Goal: Find specific page/section: Find specific page/section

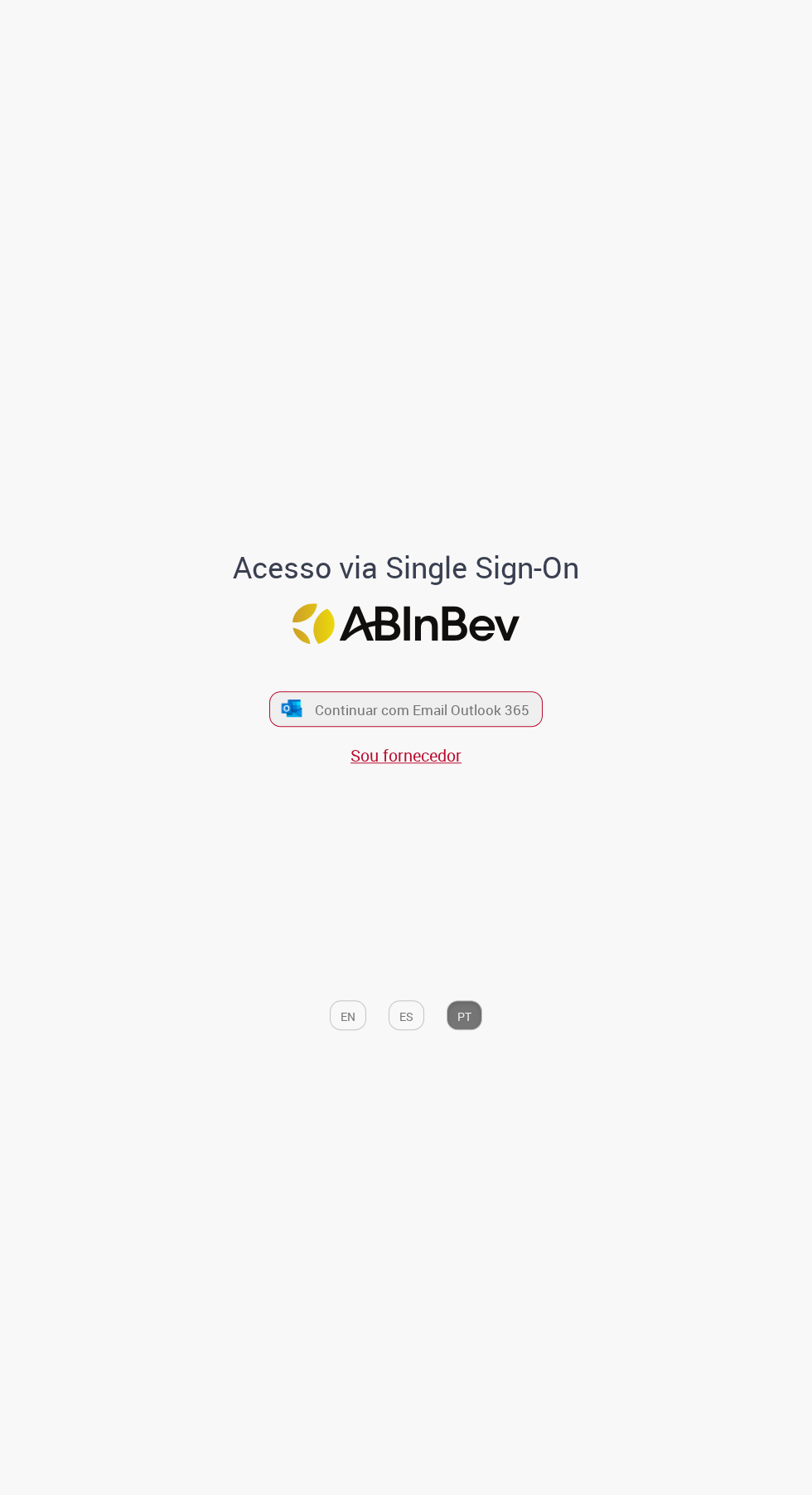
click at [469, 719] on font "Continuar com Email Outlook 365" at bounding box center [422, 709] width 214 height 19
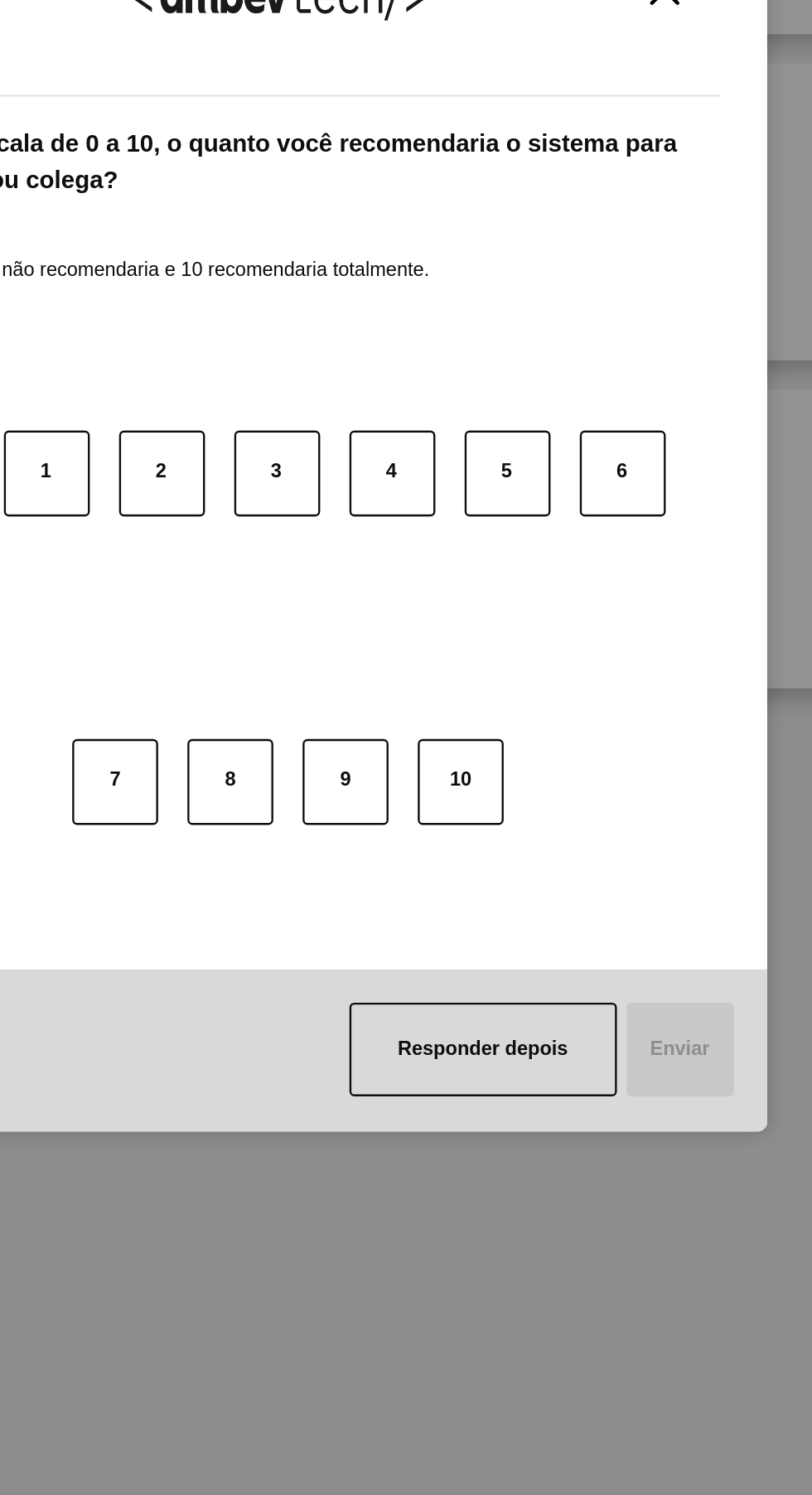
click at [482, 821] on button "10" at bounding box center [483, 819] width 37 height 37
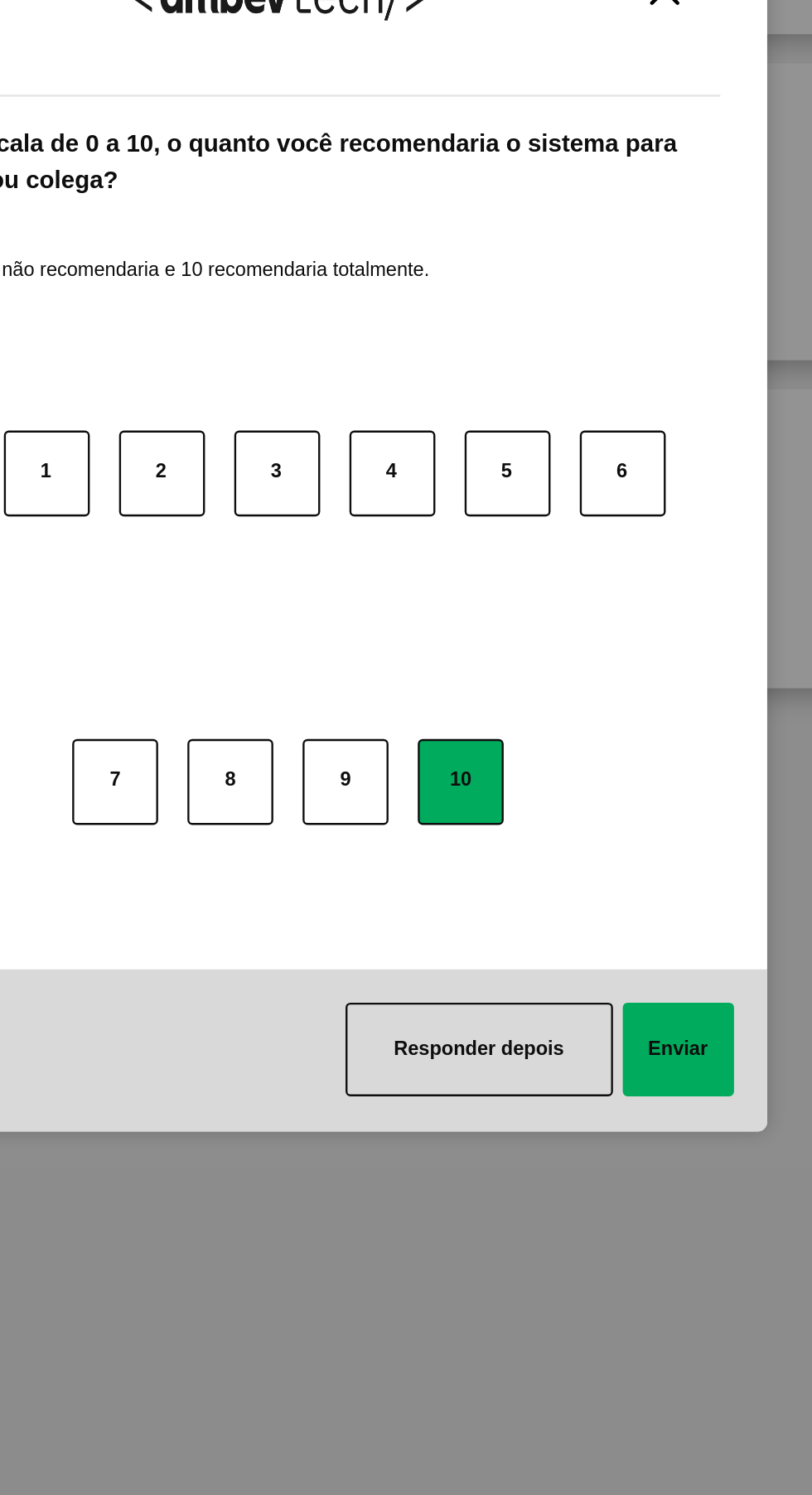
click at [577, 935] on button "Enviar" at bounding box center [575, 932] width 48 height 39
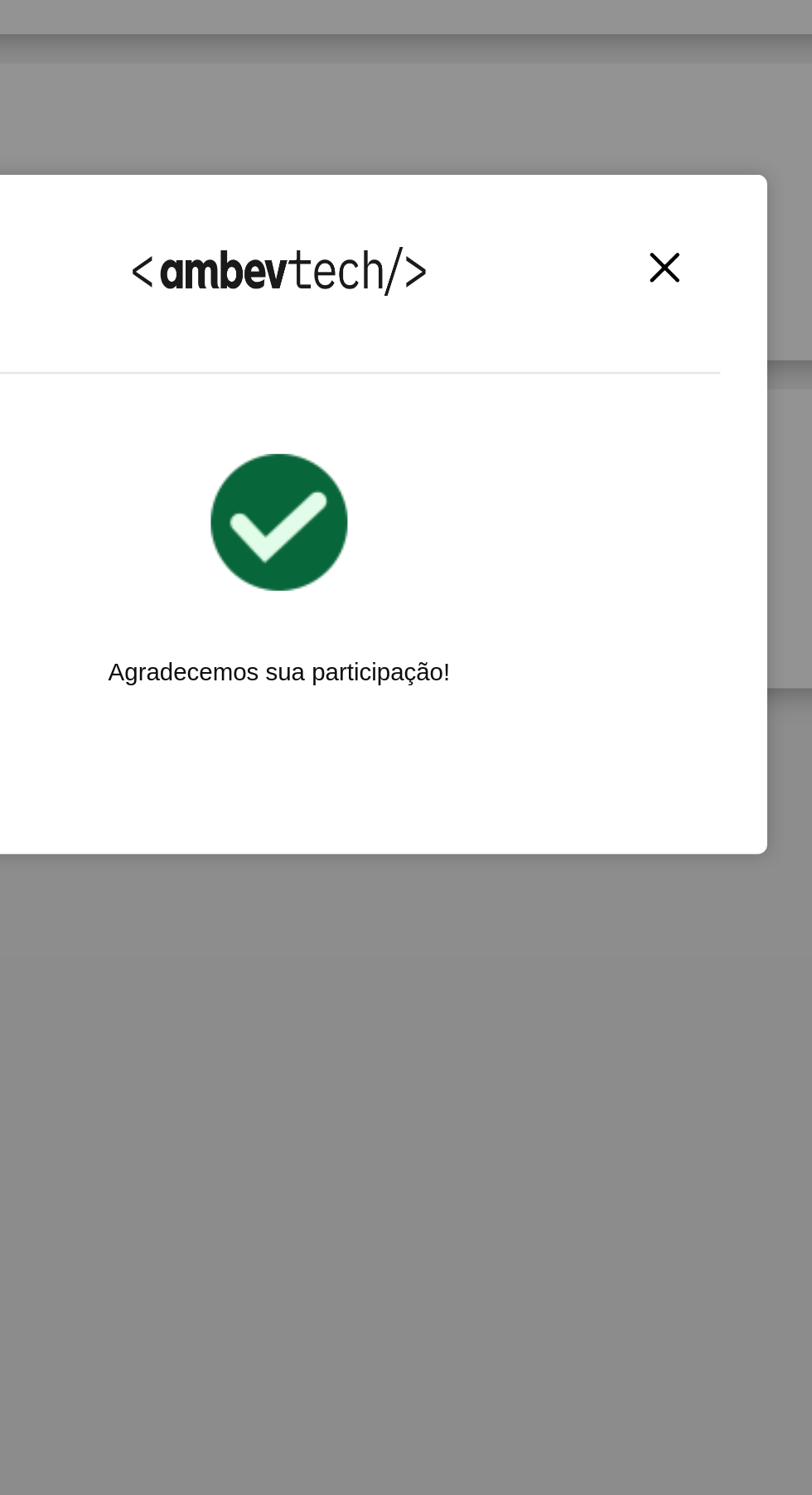
click at [567, 604] on img "Close" at bounding box center [570, 601] width 13 height 13
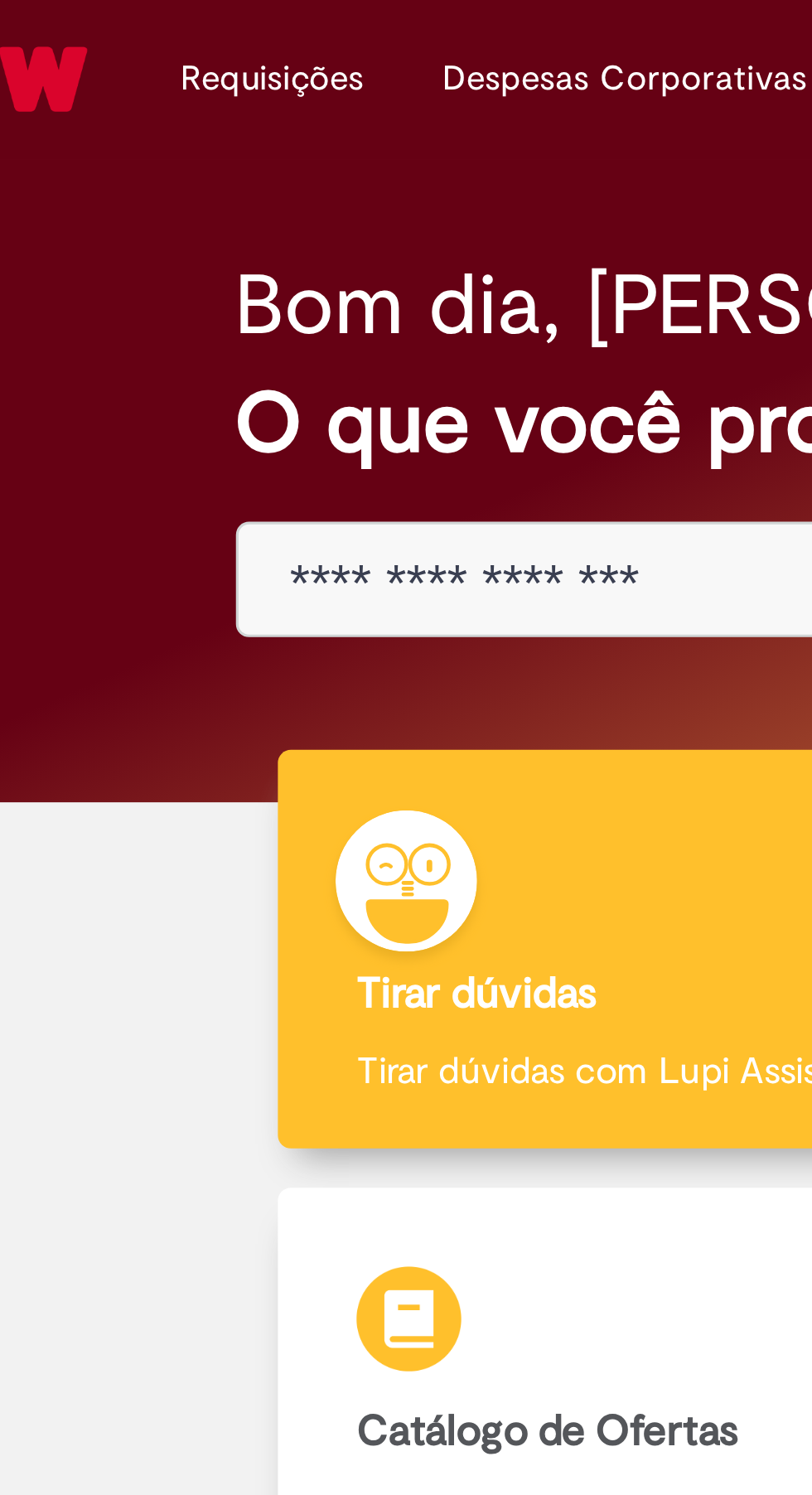
click at [129, 27] on li "Requisições Exibir Todas as Solicitações" at bounding box center [143, 24] width 83 height 49
click at [0, 0] on link "Exibir Todas as Solicitações" at bounding box center [0, 0] width 0 height 0
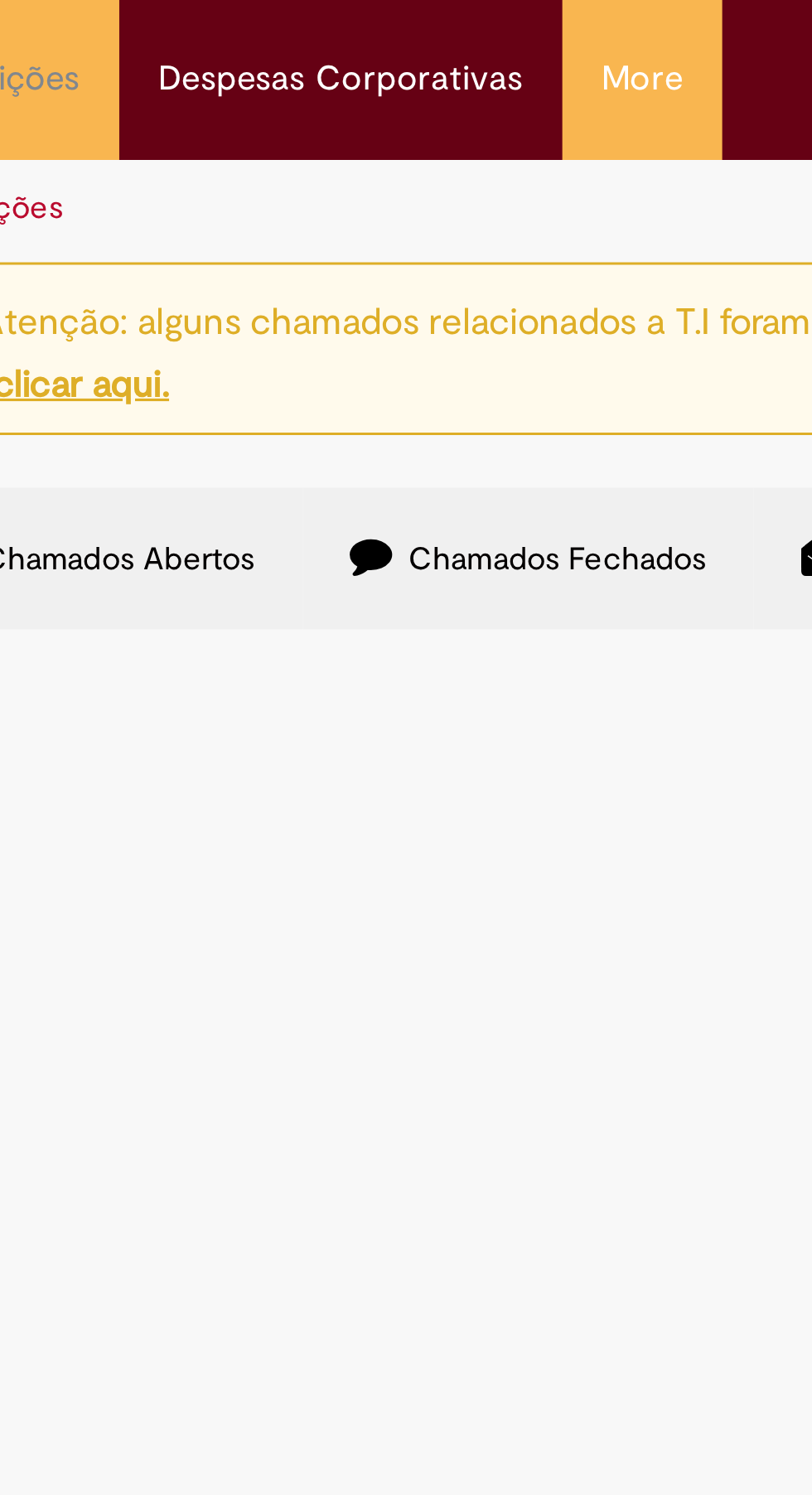
click at [232, 14] on li "Despesas Corporativas Minhas Despesas Solicitar Adiantamento de Viagem Solicita…" at bounding box center [254, 24] width 140 height 49
click at [0, 0] on link "Minhas Despesas" at bounding box center [0, 0] width 0 height 0
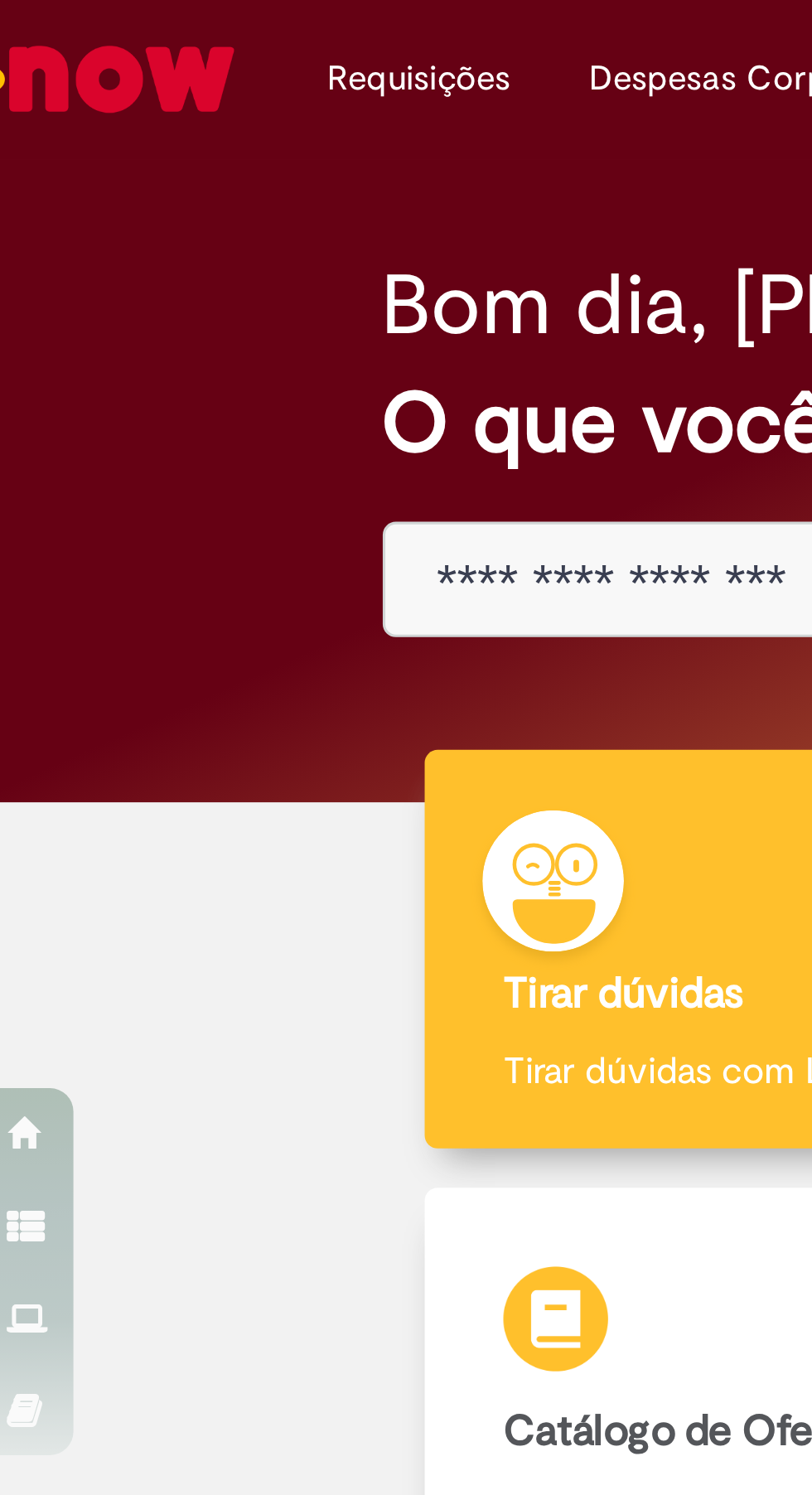
click at [130, 22] on li "Requisições Exibir Todas as Solicitações" at bounding box center [143, 24] width 83 height 49
click at [0, 0] on link "Exibir Todas as Solicitações" at bounding box center [0, 0] width 0 height 0
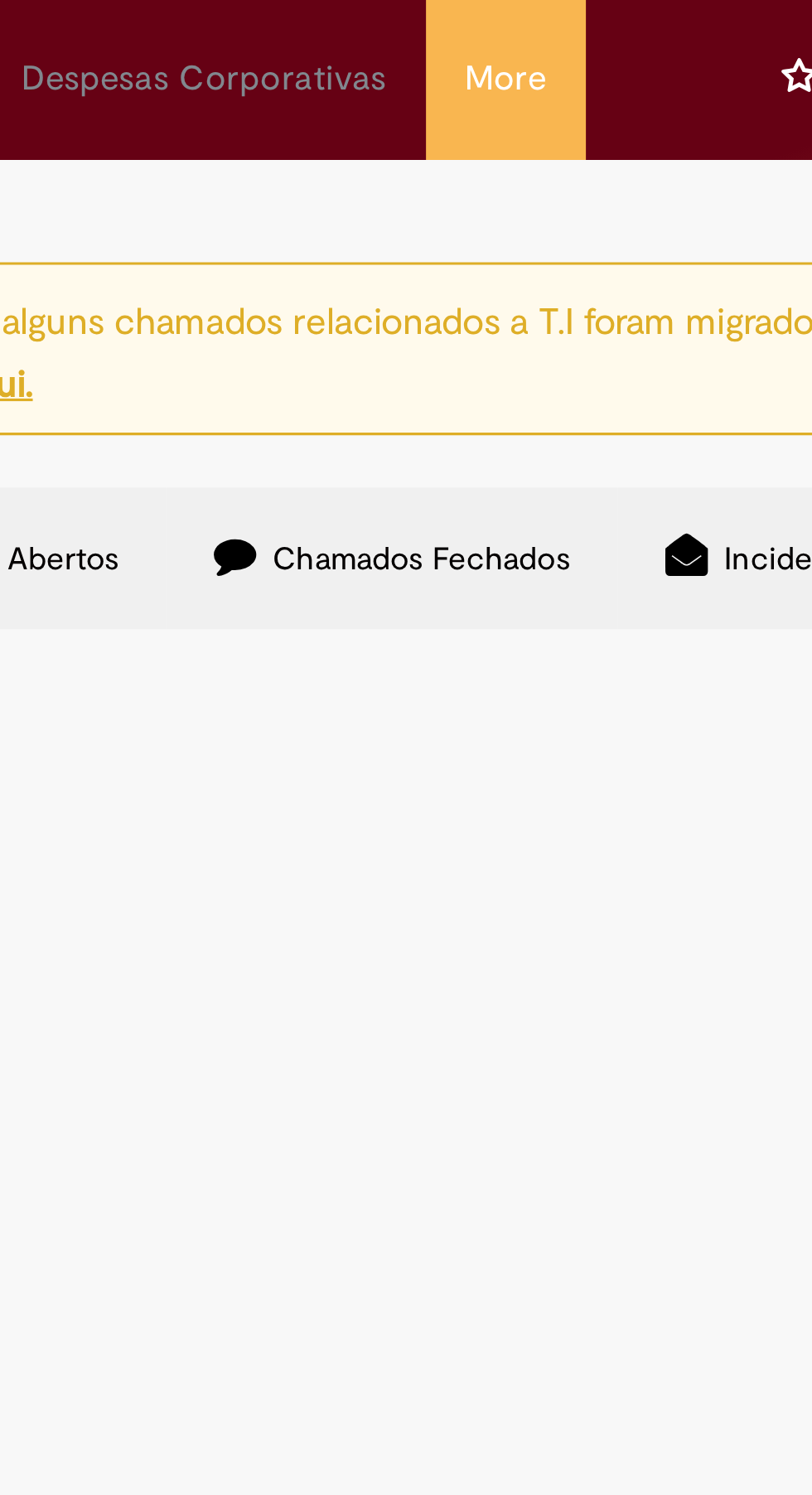
click at [315, 176] on span "Chamados Fechados" at bounding box center [322, 176] width 94 height 13
